Goal: Navigation & Orientation: Understand site structure

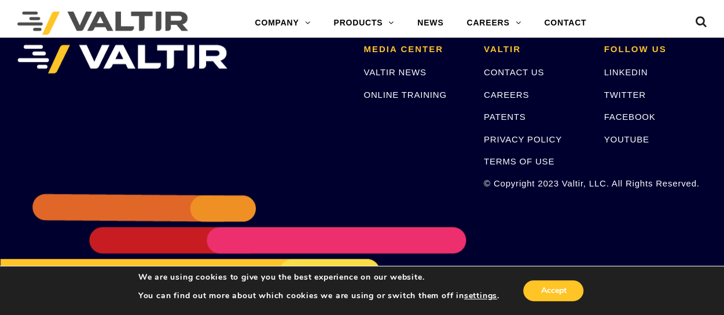
scroll to position [405, 0]
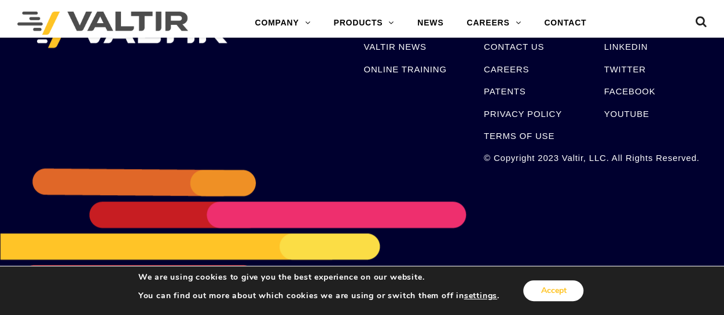
click at [557, 297] on button "Accept" at bounding box center [553, 290] width 60 height 21
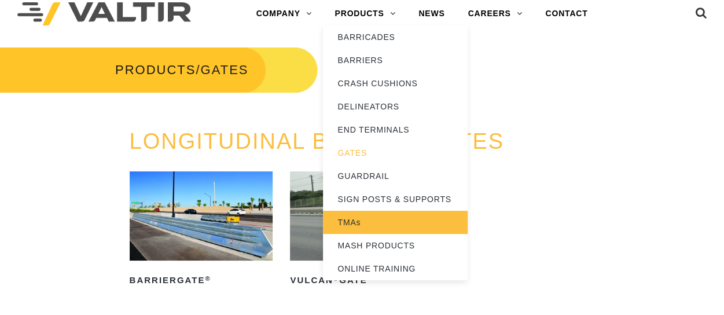
scroll to position [0, 0]
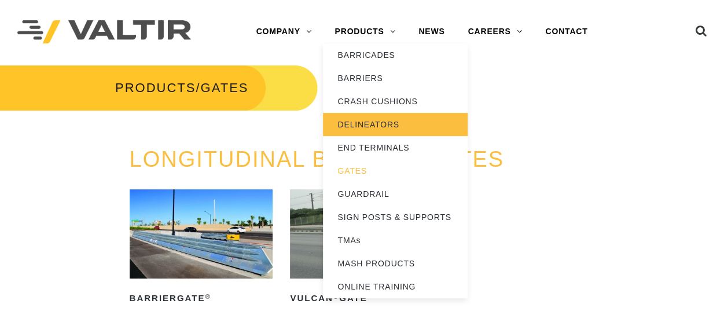
click at [377, 121] on link "DELINEATORS" at bounding box center [395, 124] width 145 height 23
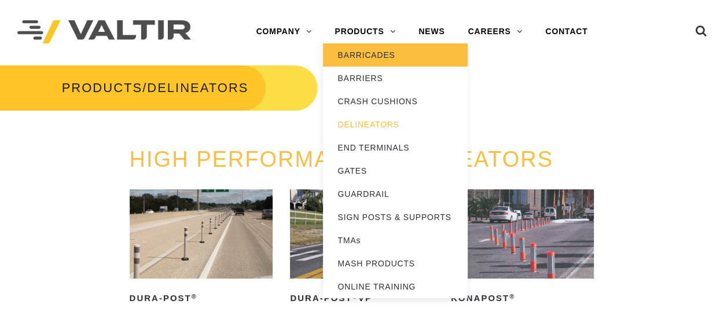
click at [374, 54] on link "BARRICADES" at bounding box center [395, 54] width 145 height 23
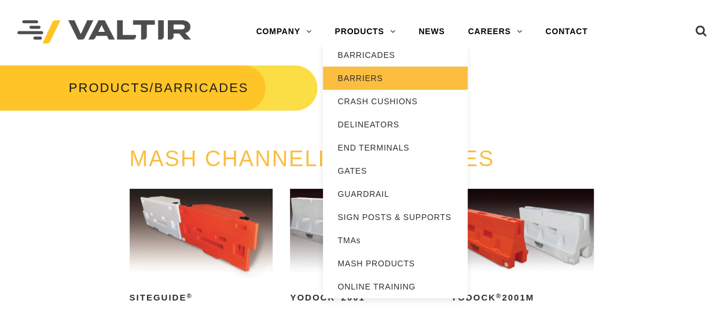
click at [361, 77] on link "BARRIERS" at bounding box center [395, 78] width 145 height 23
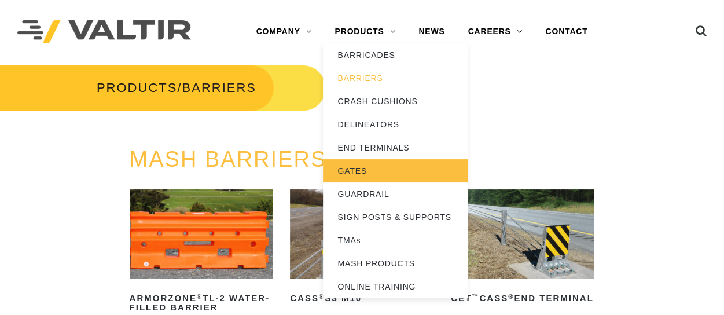
click at [358, 170] on link "GATES" at bounding box center [395, 170] width 145 height 23
